Goal: Task Accomplishment & Management: Complete application form

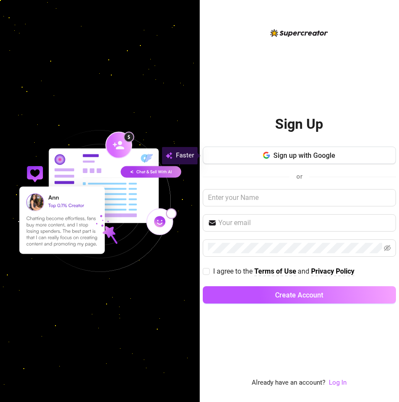
click at [195, 139] on img at bounding box center [100, 201] width 200 height 200
click at [212, 62] on div "Sign Up Sign up with Google or I agree to the Terms of Use and Privacy Policy C…" at bounding box center [299, 208] width 193 height 360
